Goal: Complete application form: Complete application form

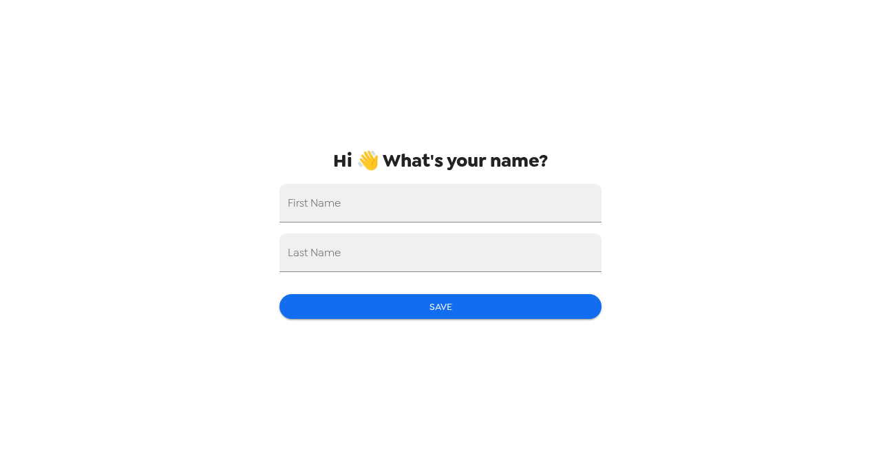
click at [476, 224] on div "Hi 👋 What's your name? First Name Last Name Save" at bounding box center [440, 233] width 344 height 467
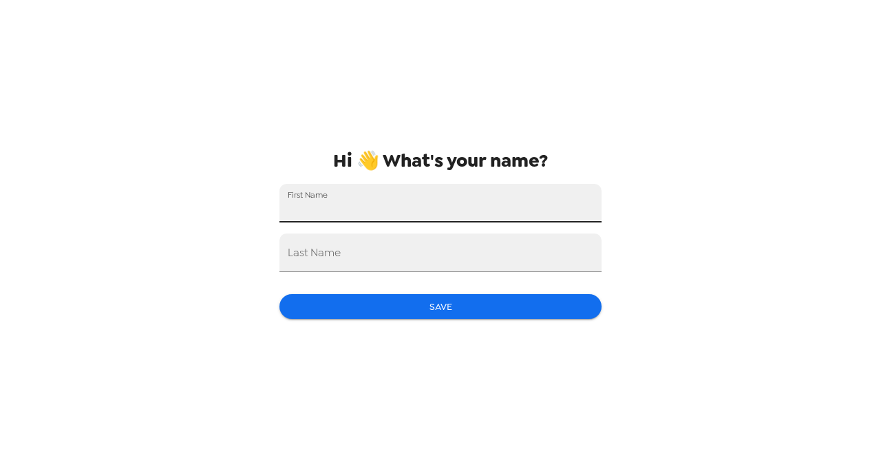
click at [475, 213] on input "First Name" at bounding box center [440, 203] width 322 height 39
type input "Teddy"
type input "Kleinman"
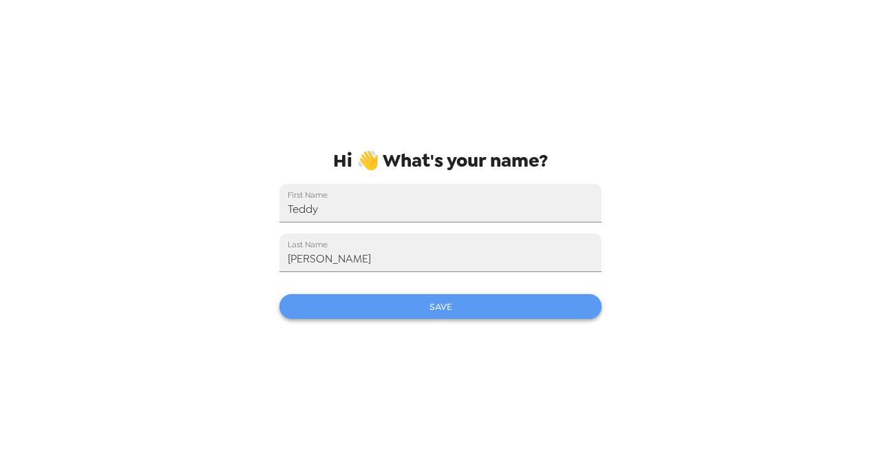
click at [450, 307] on button "Save" at bounding box center [440, 306] width 322 height 25
